Goal: Information Seeking & Learning: Learn about a topic

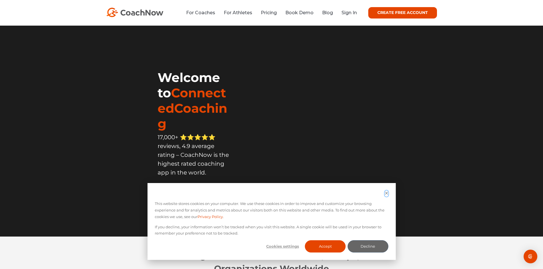
click at [388, 193] on icon "Dismiss cookie banner" at bounding box center [386, 194] width 4 height 4
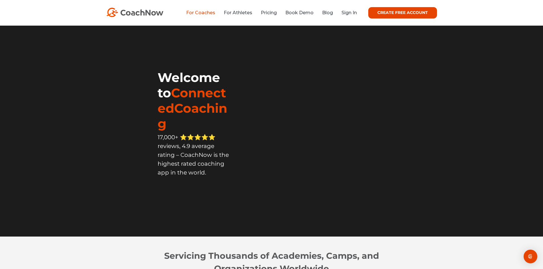
click at [196, 13] on link "For Coaches" at bounding box center [200, 12] width 29 height 5
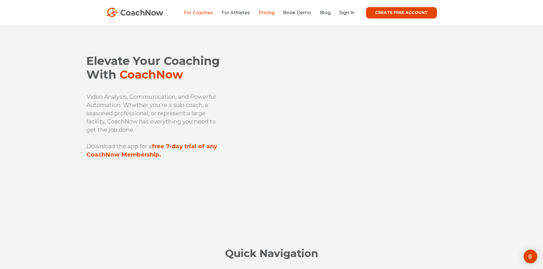
click at [271, 13] on link "Pricing" at bounding box center [266, 12] width 16 height 5
